Goal: Register for event/course

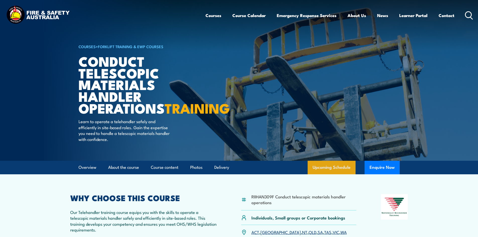
click at [335, 174] on link "Upcoming Schedule" at bounding box center [332, 168] width 48 height 14
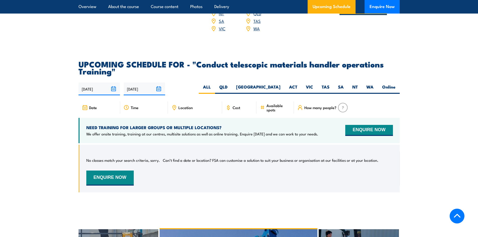
scroll to position [721, 0]
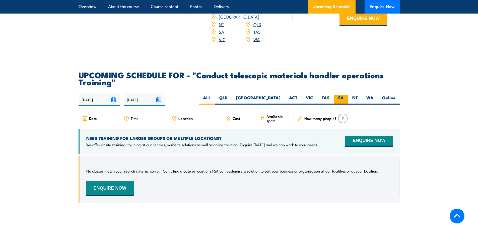
click at [343, 103] on label "SA" at bounding box center [341, 100] width 14 height 10
click at [344, 98] on input "SA" at bounding box center [345, 96] width 3 height 3
radio input "true"
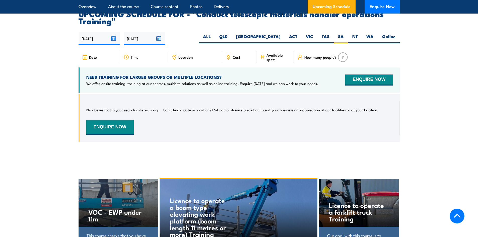
scroll to position [796, 0]
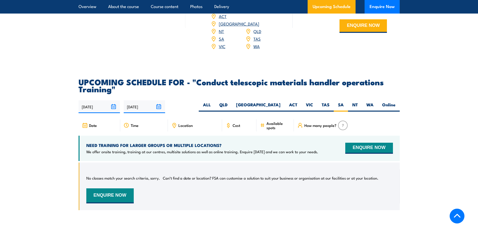
scroll to position [721, 0]
